Goal: Transaction & Acquisition: Purchase product/service

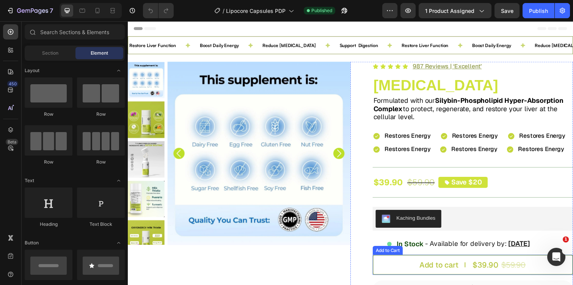
click at [389, 269] on button "Add to cart $39.90 $59.90" at bounding box center [480, 270] width 205 height 20
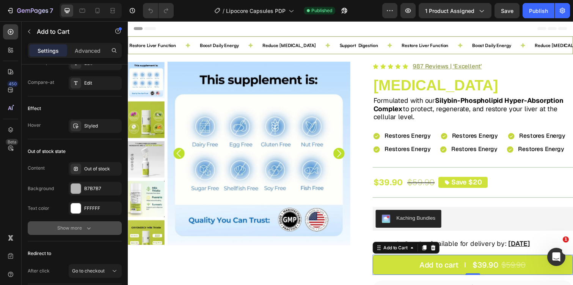
scroll to position [662, 0]
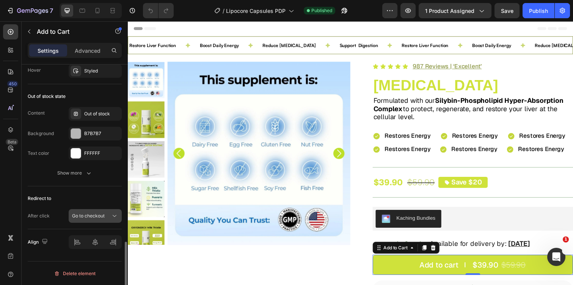
click at [97, 210] on button "Go to checkout" at bounding box center [95, 216] width 53 height 14
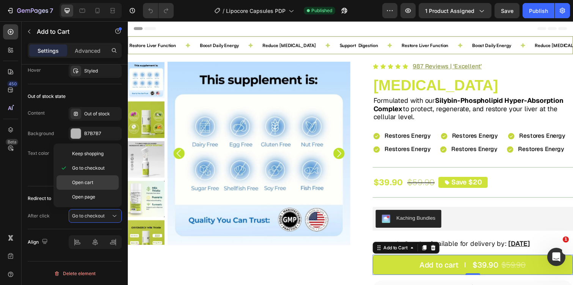
click at [107, 182] on p "Open cart" at bounding box center [93, 182] width 43 height 7
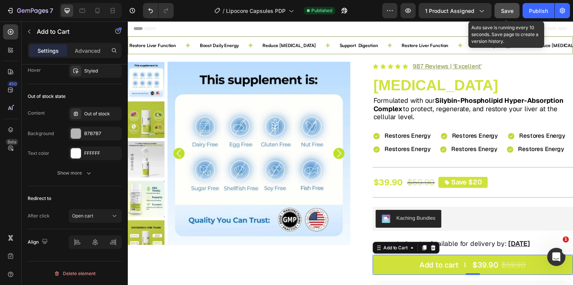
click at [498, 13] on button "Save" at bounding box center [506, 10] width 25 height 15
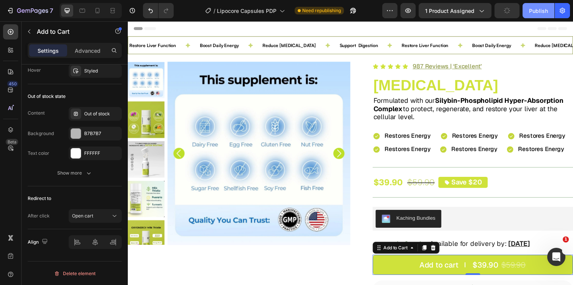
click at [539, 8] on div "Publish" at bounding box center [538, 11] width 19 height 8
